Goal: Navigation & Orientation: Find specific page/section

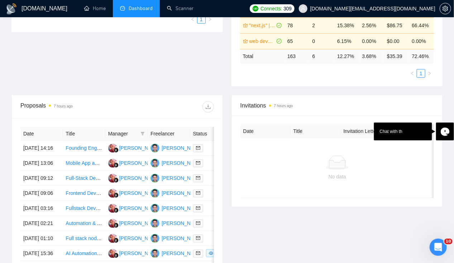
scroll to position [203, 0]
click at [31, 141] on td "[DATE] 14:16" at bounding box center [41, 148] width 42 height 15
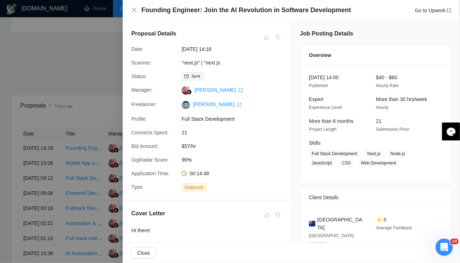
click at [18, 62] on div at bounding box center [230, 131] width 460 height 263
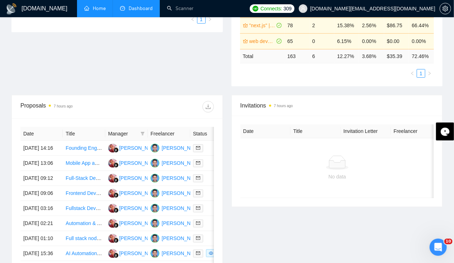
click at [100, 11] on link "Home" at bounding box center [95, 8] width 22 height 6
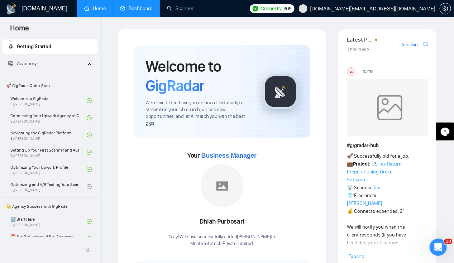
click at [142, 11] on link "Dashboard" at bounding box center [136, 8] width 33 height 6
